Goal: Information Seeking & Learning: Find contact information

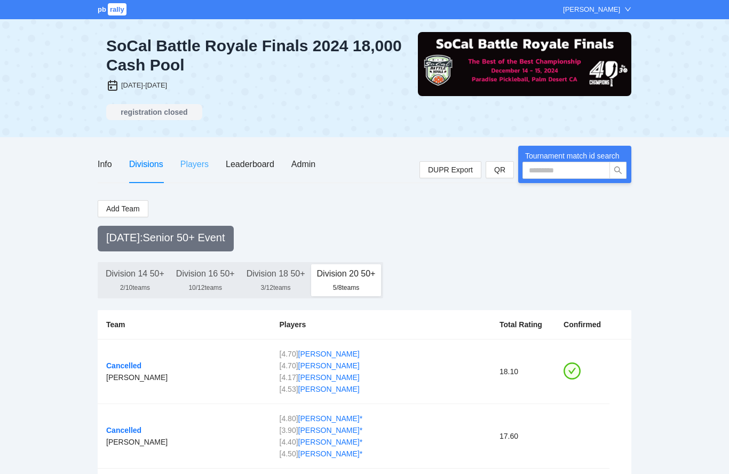
click at [191, 171] on div "Players" at bounding box center [194, 164] width 28 height 37
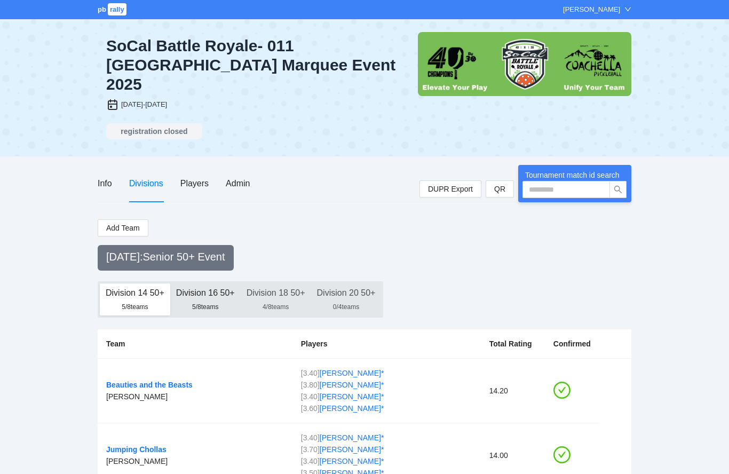
click at [227, 284] on div "Division 16 50+" at bounding box center [205, 293] width 59 height 19
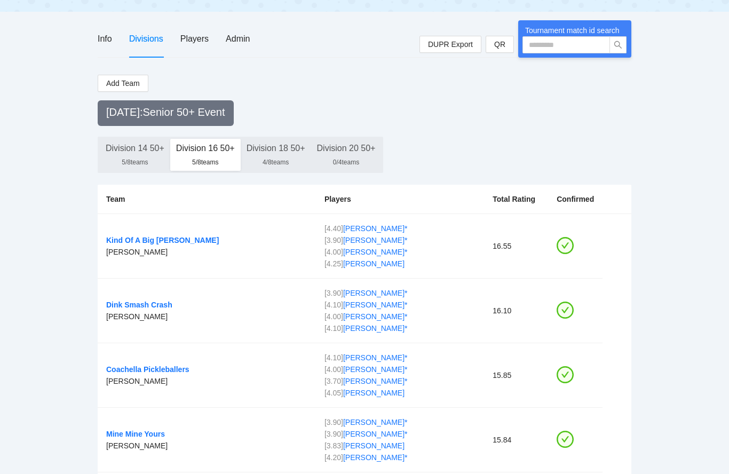
scroll to position [144, 0]
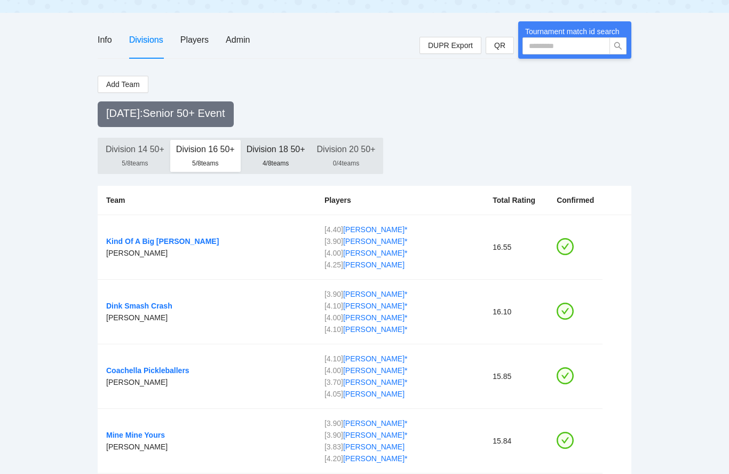
click at [286, 159] on div "4/8 teams" at bounding box center [276, 163] width 59 height 9
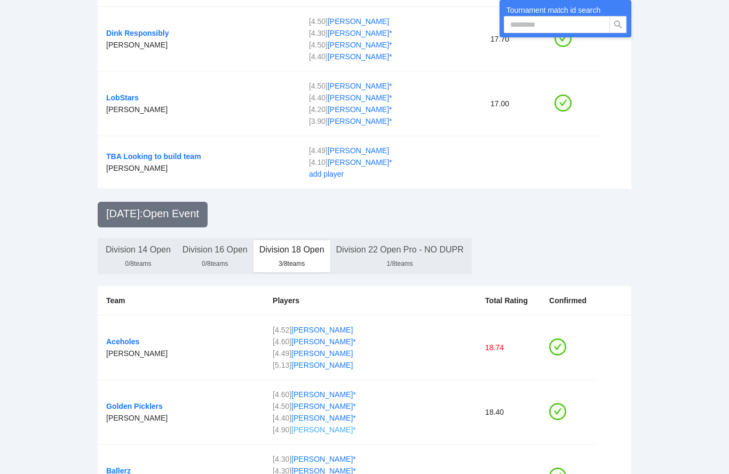
scroll to position [520, 0]
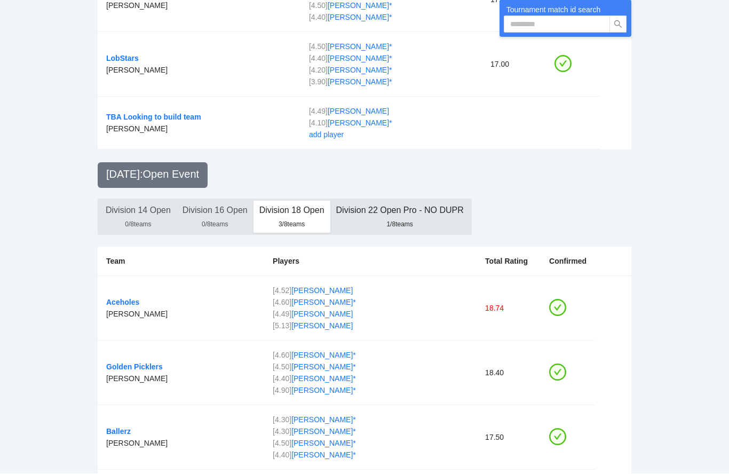
click at [395, 201] on div "Division 22 Open Pro - NO DUPR" at bounding box center [400, 210] width 128 height 19
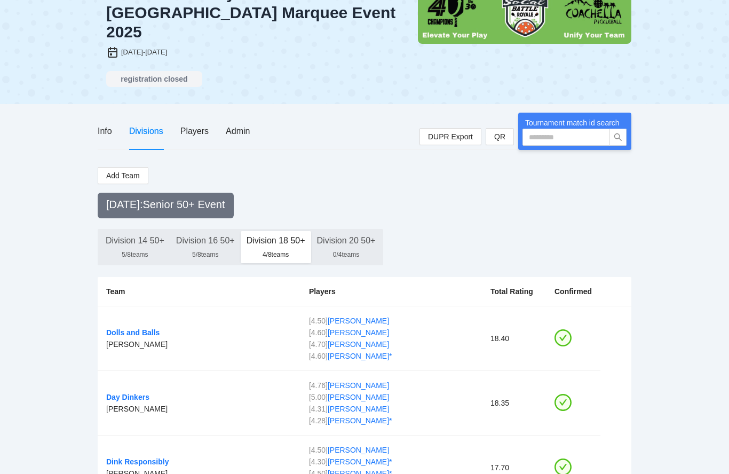
scroll to position [0, 0]
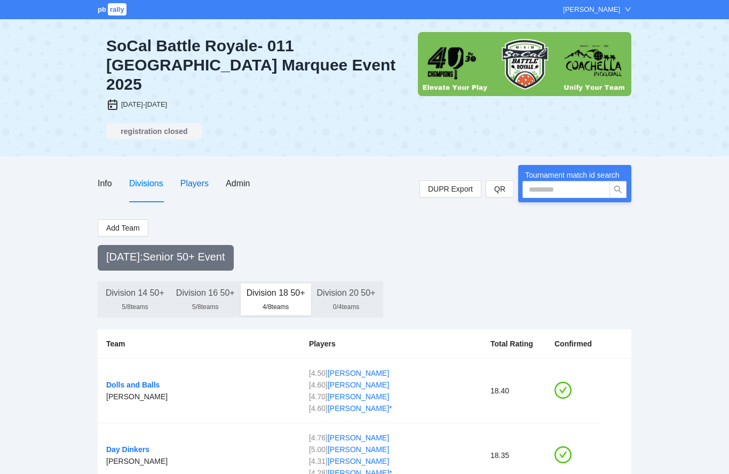
click at [200, 177] on div "Players" at bounding box center [194, 183] width 28 height 13
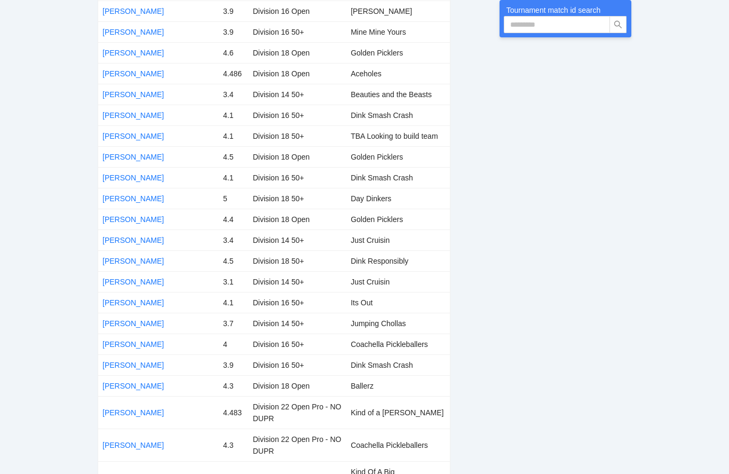
scroll to position [777, 0]
click at [131, 112] on link "Glenn Miller" at bounding box center [133, 116] width 61 height 9
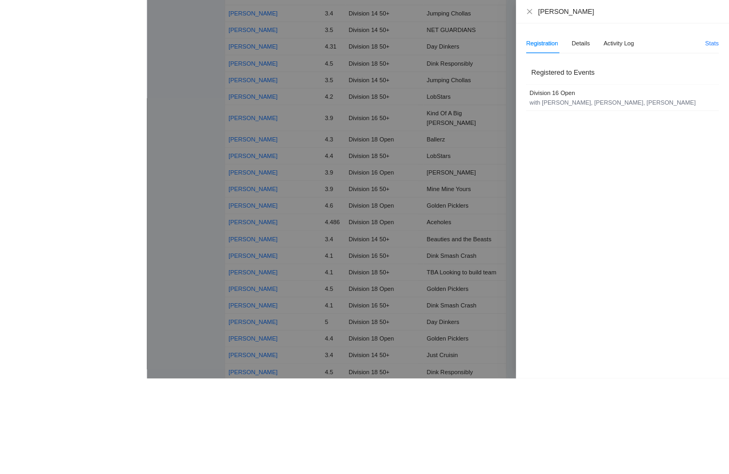
scroll to position [619, 0]
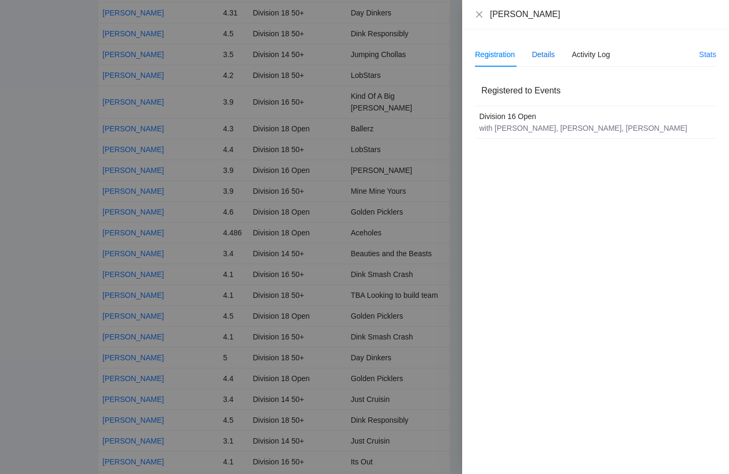
click at [549, 57] on div "Details" at bounding box center [543, 55] width 23 height 12
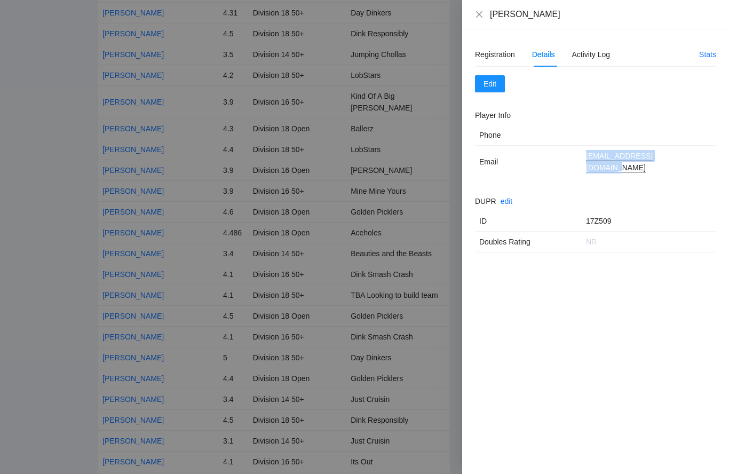
drag, startPoint x: 680, startPoint y: 157, endPoint x: 585, endPoint y: 156, distance: 95.0
click at [584, 156] on td "glennalanmiller@msn.com" at bounding box center [649, 162] width 135 height 33
copy chrome_annotation "glennalanmiller@msn.com"
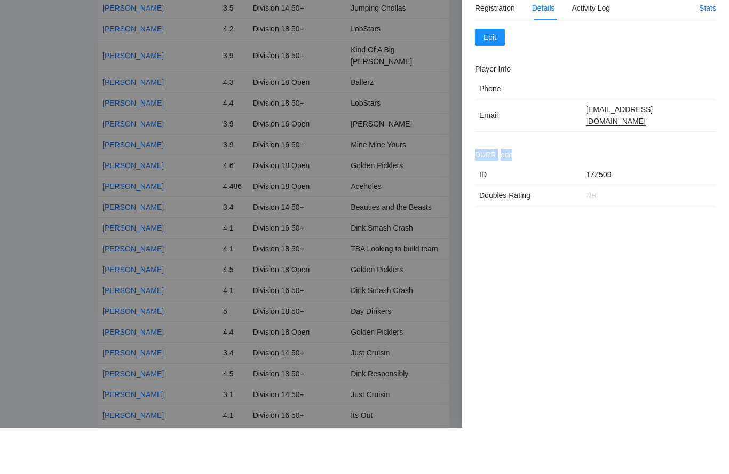
drag, startPoint x: 618, startPoint y: 208, endPoint x: 588, endPoint y: 204, distance: 30.7
click at [583, 207] on div "Registration Details Activity Log Stats Registered to Events Division 16 Open w…" at bounding box center [595, 251] width 267 height 445
click at [593, 201] on div "Registration Details Activity Log Stats Registered to Events Division 16 Open w…" at bounding box center [595, 251] width 267 height 445
click at [611, 205] on div "Registration Details Activity Log Stats Registered to Events Division 16 Open w…" at bounding box center [595, 251] width 267 height 445
click at [628, 212] on div "Registration Details Activity Log Stats Registered to Events Division 16 Open w…" at bounding box center [595, 251] width 267 height 445
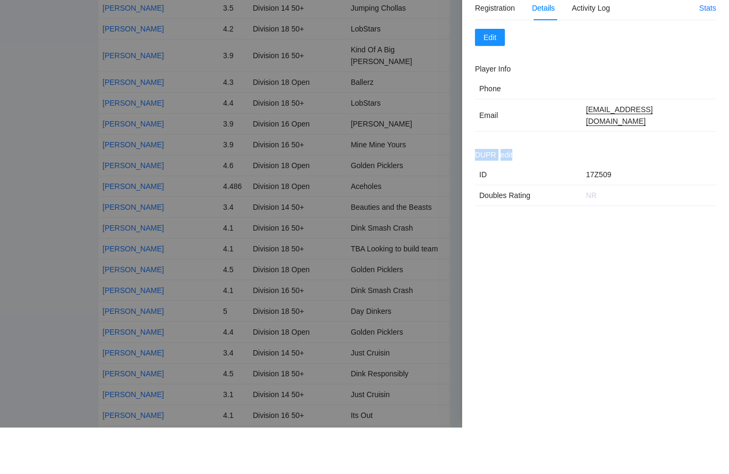
drag, startPoint x: 625, startPoint y: 212, endPoint x: 581, endPoint y: 210, distance: 44.3
click at [581, 210] on div "Registration Details Activity Log Stats Registered to Events Division 16 Open w…" at bounding box center [595, 251] width 267 height 445
drag, startPoint x: 586, startPoint y: 209, endPoint x: 610, endPoint y: 209, distance: 24.0
click at [610, 209] on div "Registration Details Activity Log Stats Registered to Events Division 16 Open w…" at bounding box center [595, 251] width 267 height 445
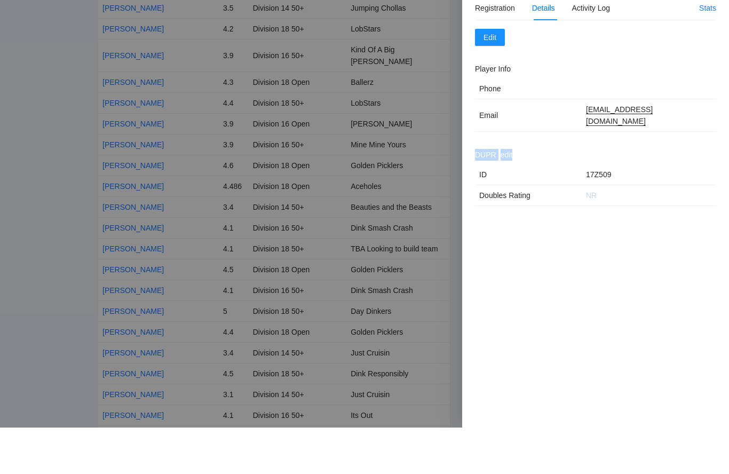
click at [610, 209] on div "Registration Details Activity Log Stats Registered to Events Division 16 Open w…" at bounding box center [595, 251] width 267 height 445
click at [592, 209] on div "Registration Details Activity Log Stats Registered to Events Division 16 Open w…" at bounding box center [595, 251] width 267 height 445
click at [587, 209] on div "Registration Details Activity Log Stats Registered to Events Division 16 Open w…" at bounding box center [595, 251] width 267 height 445
drag, startPoint x: 587, startPoint y: 209, endPoint x: 609, endPoint y: 205, distance: 22.3
click at [607, 208] on div "Registration Details Activity Log Stats Registered to Events Division 16 Open w…" at bounding box center [595, 251] width 267 height 445
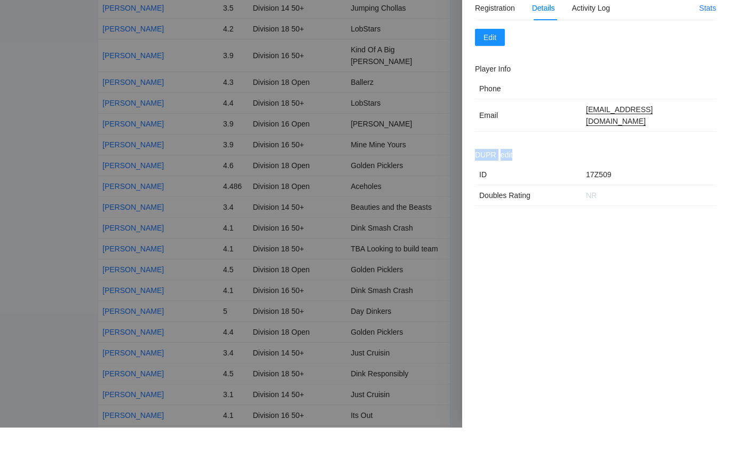
click at [609, 205] on div "Registration Details Activity Log Stats Registered to Events Division 16 Open w…" at bounding box center [595, 251] width 267 height 445
click at [616, 208] on div "Registration Details Activity Log Stats Registered to Events Division 16 Open w…" at bounding box center [595, 251] width 267 height 445
click at [622, 209] on div "Registration Details Activity Log Stats Registered to Events Division 16 Open w…" at bounding box center [595, 251] width 267 height 445
click at [619, 209] on div "Registration Details Activity Log Stats Registered to Events Division 16 Open w…" at bounding box center [595, 251] width 267 height 445
drag, startPoint x: 617, startPoint y: 209, endPoint x: 589, endPoint y: 209, distance: 27.2
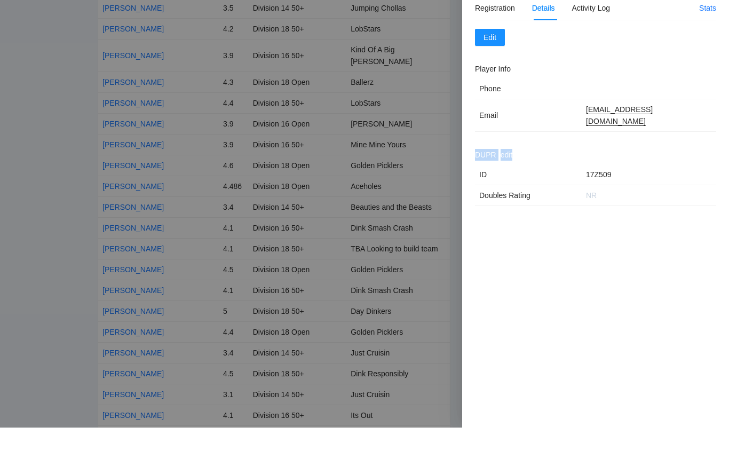
click at [589, 209] on div "Registration Details Activity Log Stats Registered to Events Division 16 Open w…" at bounding box center [595, 251] width 267 height 445
drag, startPoint x: 612, startPoint y: 208, endPoint x: 579, endPoint y: 207, distance: 33.1
click at [579, 208] on div "Registration Details Activity Log Stats Registered to Events Division 16 Open w…" at bounding box center [595, 251] width 267 height 445
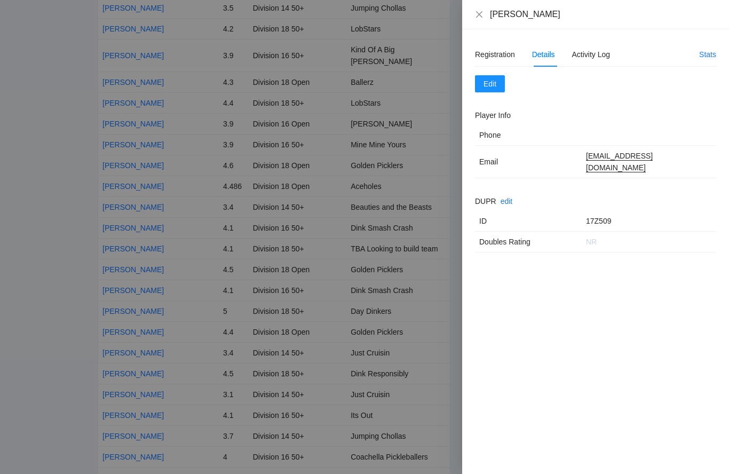
click at [436, 68] on div at bounding box center [364, 237] width 729 height 474
